Goal: Share content: Distribute website content to other platforms or users

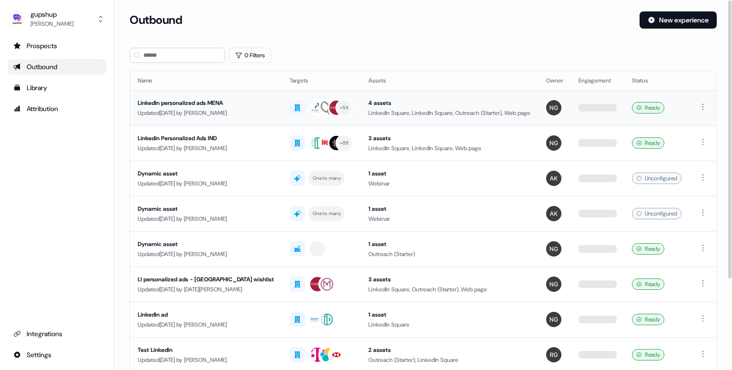
click at [201, 108] on div "Updated [DATE] by [PERSON_NAME]" at bounding box center [206, 113] width 137 height 10
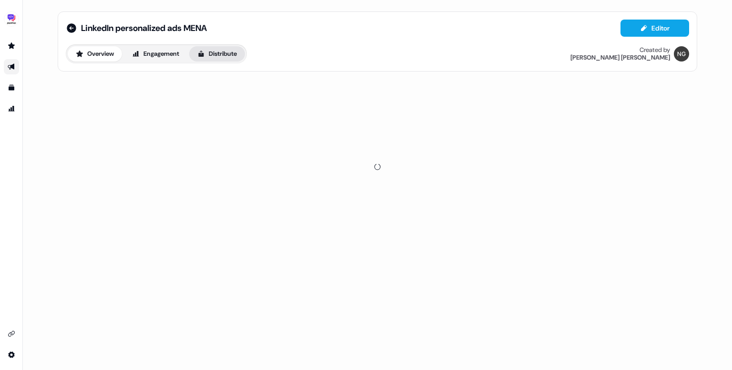
click at [233, 56] on button "Distribute" at bounding box center [217, 53] width 56 height 15
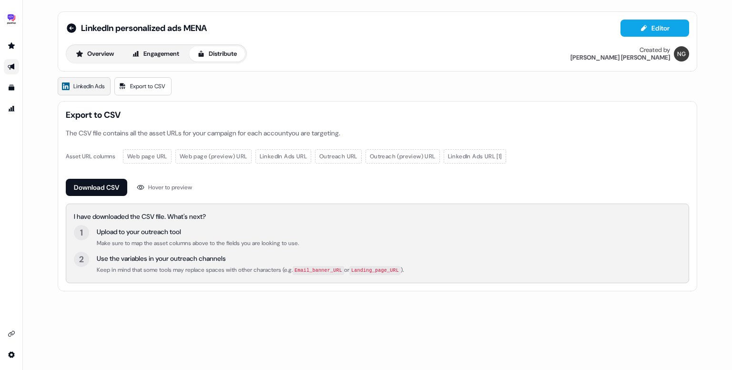
click at [98, 90] on span "LinkedIn Ads" at bounding box center [88, 86] width 31 height 10
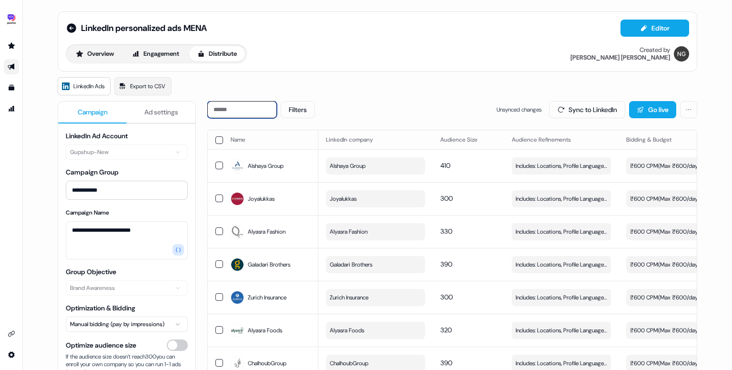
click at [249, 110] on input at bounding box center [242, 109] width 70 height 17
paste input "******"
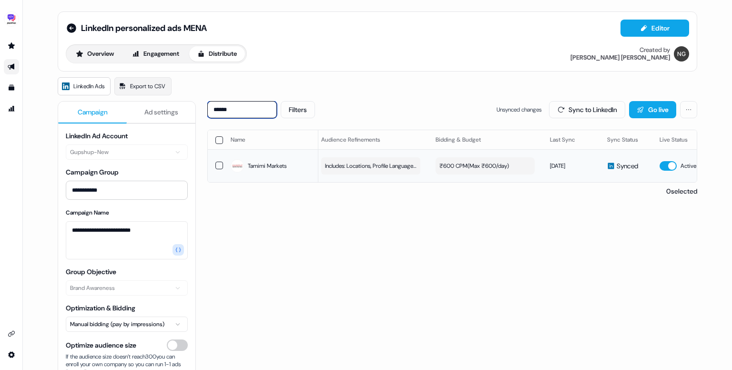
scroll to position [0, 269]
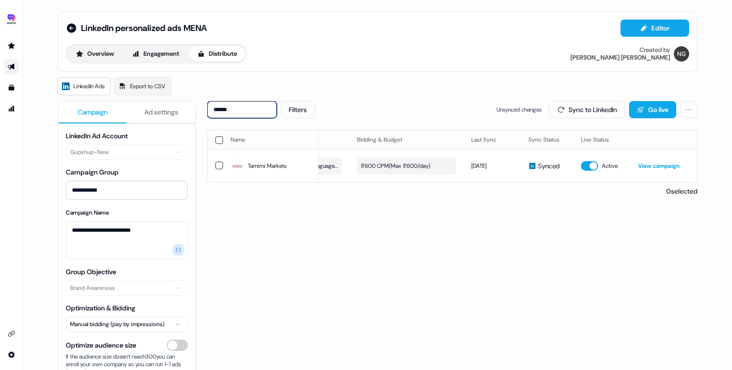
paste input "*****"
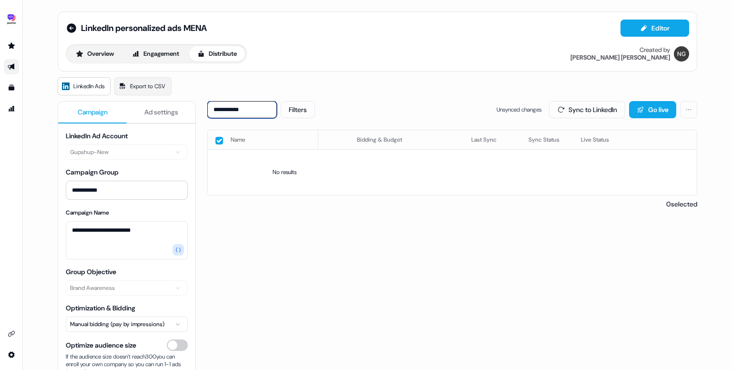
paste input
paste input "****"
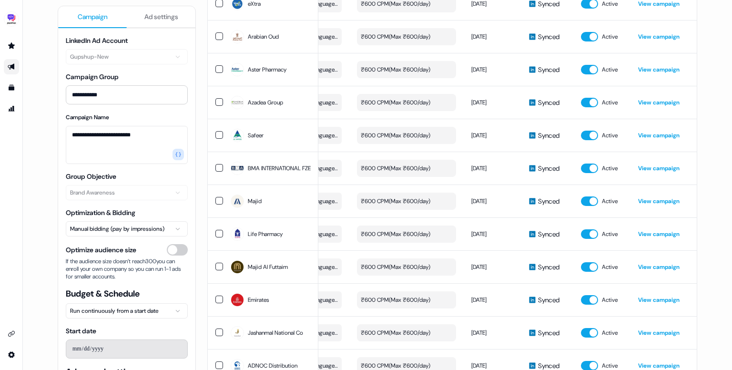
scroll to position [1071, 0]
type input "*"
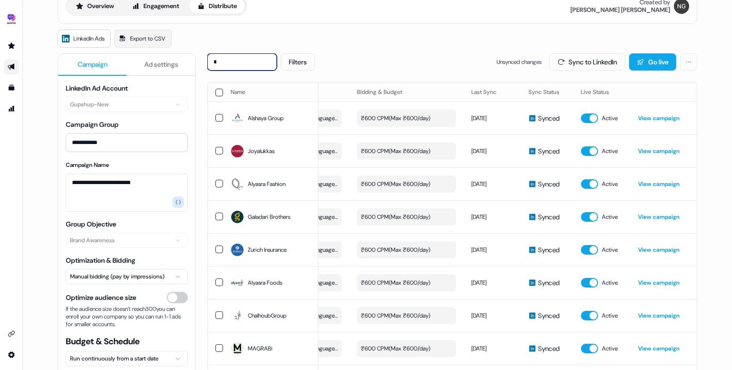
scroll to position [0, 0]
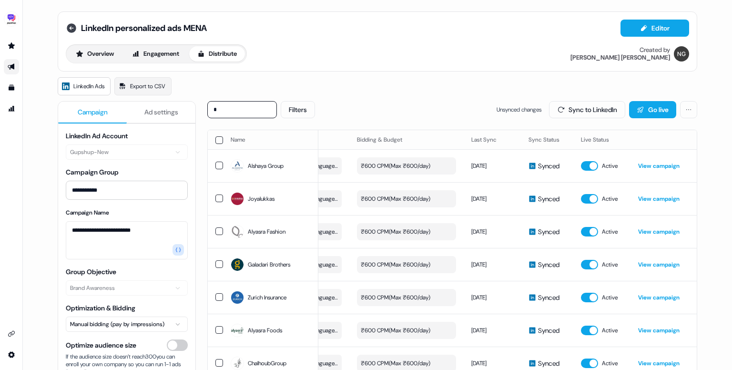
click at [67, 30] on icon at bounding box center [72, 28] width 10 height 10
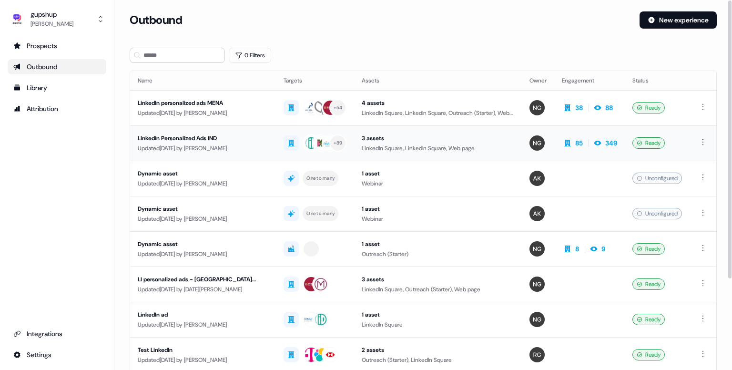
click at [203, 135] on div "Linkedin Personalized Ads IND" at bounding box center [203, 138] width 131 height 10
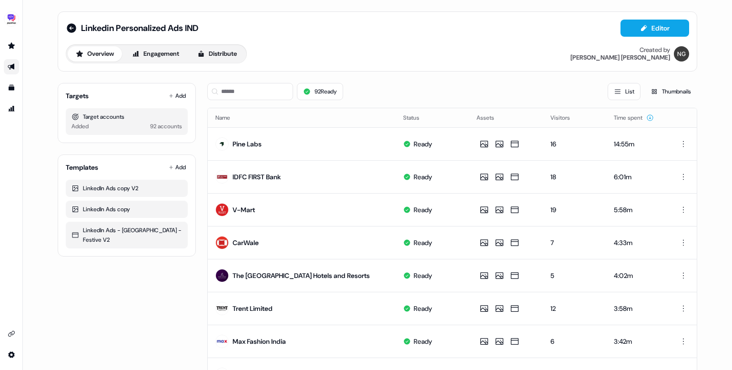
click at [231, 62] on div "Overview Engagement Distribute" at bounding box center [156, 53] width 181 height 19
click at [218, 46] on button "Distribute" at bounding box center [217, 53] width 56 height 15
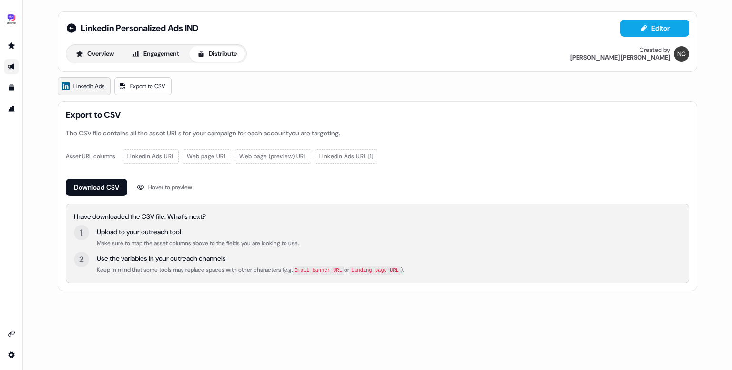
click at [80, 89] on span "LinkedIn Ads" at bounding box center [88, 86] width 31 height 10
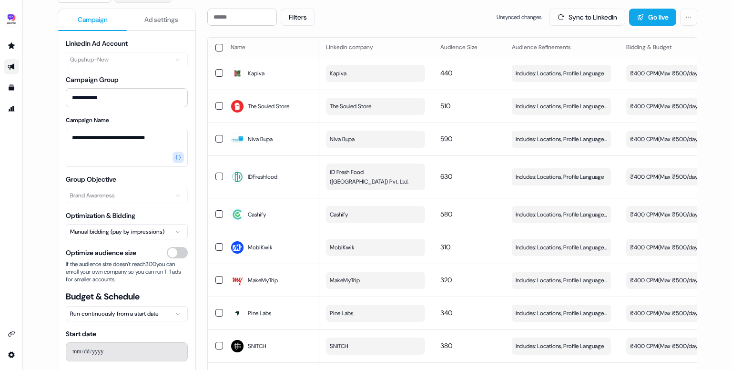
scroll to position [95, 0]
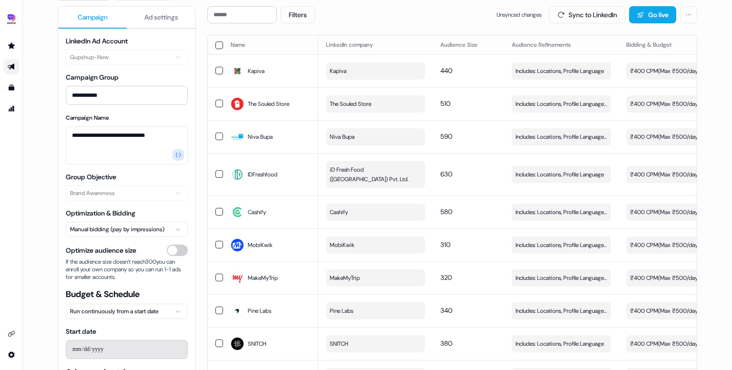
click at [173, 21] on button "Ad settings" at bounding box center [161, 18] width 69 height 22
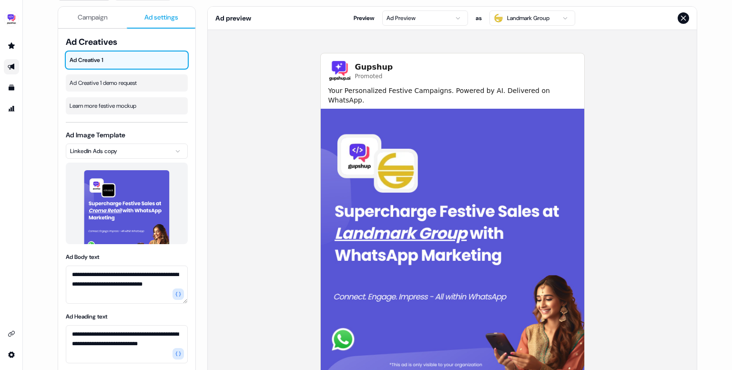
scroll to position [149, 0]
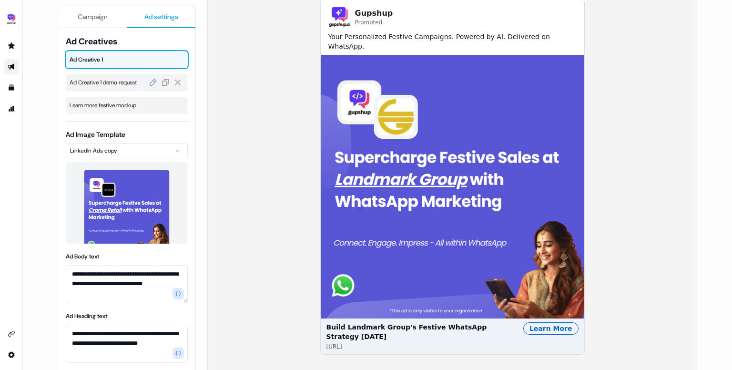
click at [98, 84] on span "Ad Creative 1 demo request" at bounding box center [127, 83] width 114 height 10
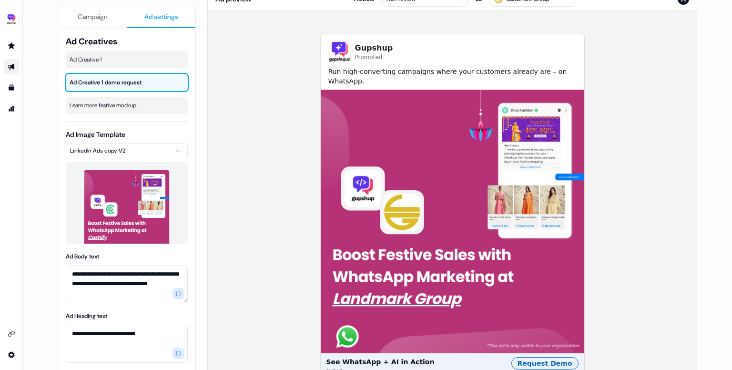
scroll to position [128, 0]
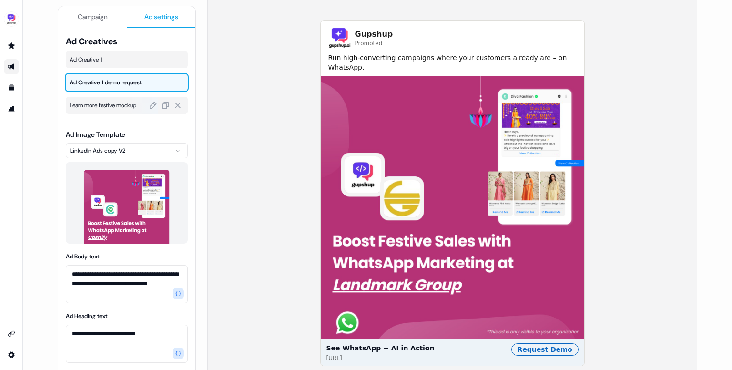
click at [109, 107] on span "Learn more festive mockup" at bounding box center [127, 105] width 114 height 10
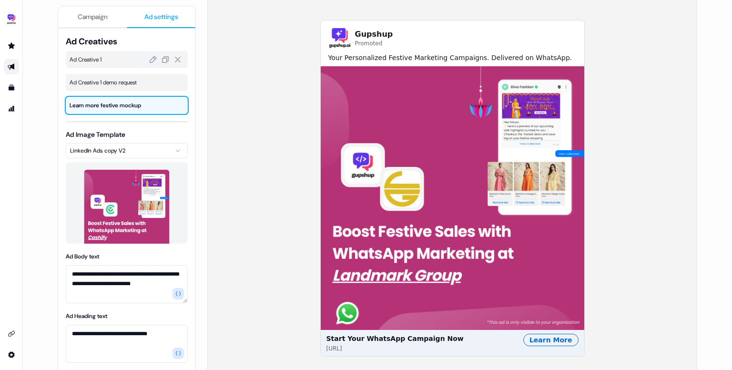
click at [113, 61] on span "Ad Creative 1" at bounding box center [127, 60] width 114 height 10
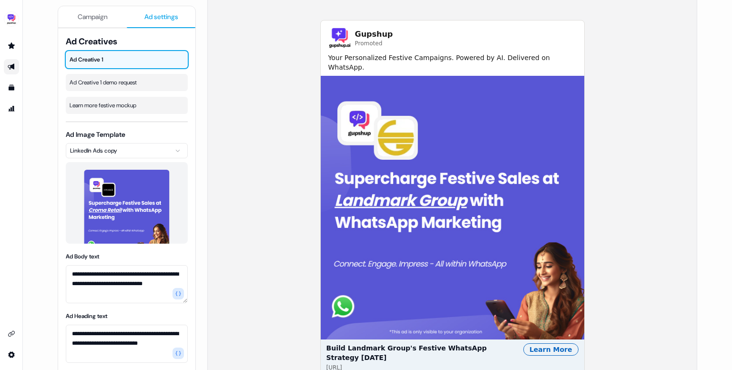
scroll to position [0, 0]
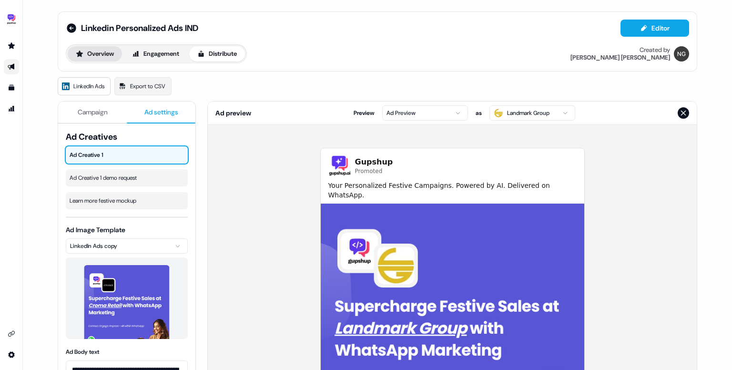
click at [96, 60] on button "Overview" at bounding box center [95, 53] width 54 height 15
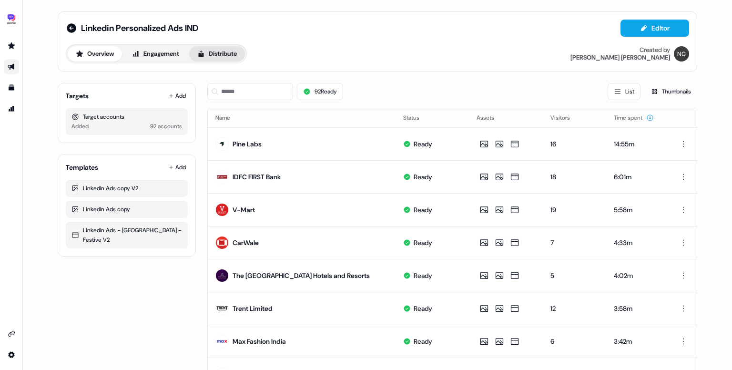
click at [219, 58] on button "Distribute" at bounding box center [217, 53] width 56 height 15
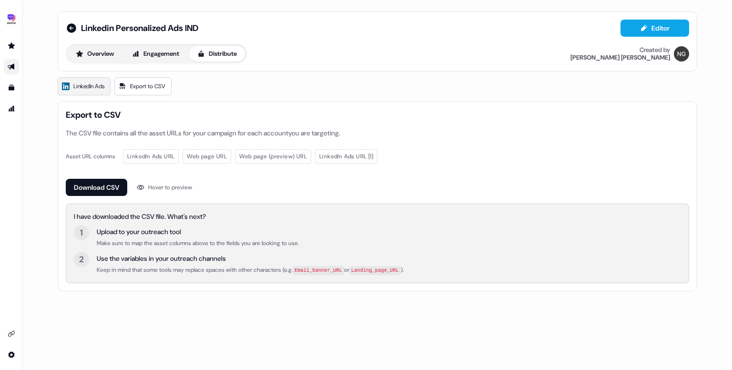
click at [94, 89] on span "LinkedIn Ads" at bounding box center [88, 86] width 31 height 10
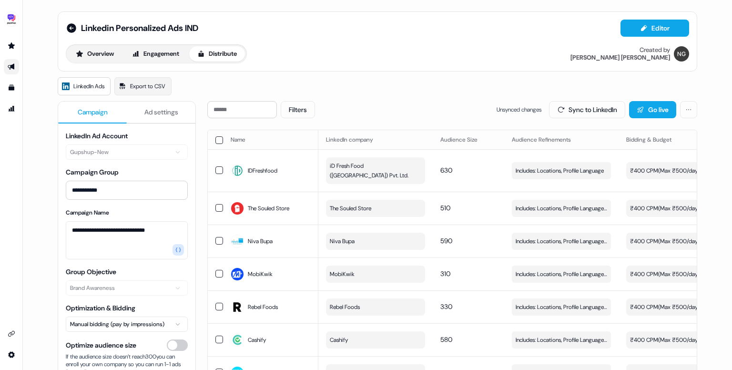
click at [148, 116] on button "Ad settings" at bounding box center [161, 112] width 69 height 22
